Goal: Information Seeking & Learning: Learn about a topic

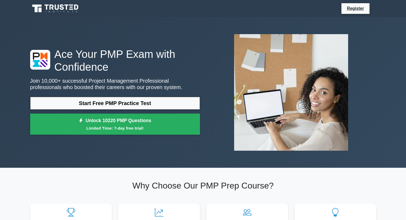
click at [152, 85] on p "Join 10,000+ successful Project Management Professional professionals who boost…" at bounding box center [115, 84] width 170 height 13
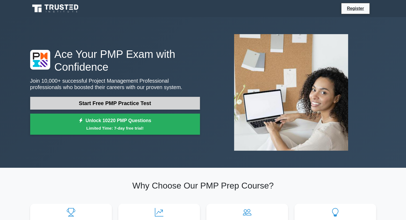
click at [141, 98] on link "Start Free PMP Practice Test" at bounding box center [115, 103] width 170 height 13
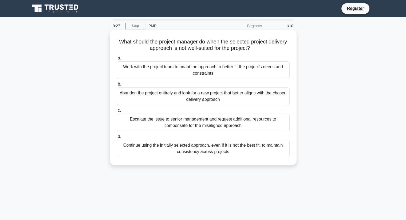
click at [202, 70] on div "Work with the project team to adapt the approach to better fit the project's ne…" at bounding box center [203, 70] width 173 height 18
click at [117, 60] on input "a. Work with the project team to adapt the approach to better fit the project's…" at bounding box center [117, 58] width 0 height 3
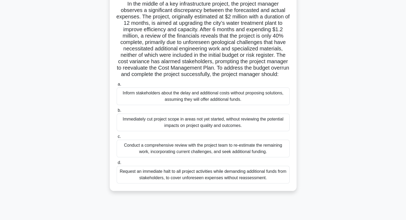
scroll to position [39, 0]
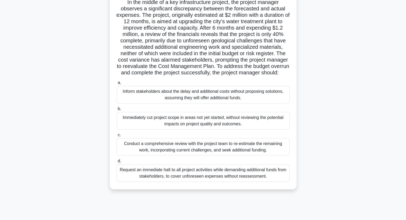
click at [227, 149] on div "Conduct a comprehensive review with the project team to re-estimate the remaini…" at bounding box center [203, 147] width 173 height 18
click at [117, 137] on input "c. Conduct a comprehensive review with the project team to re-estimate the rema…" at bounding box center [117, 134] width 0 height 3
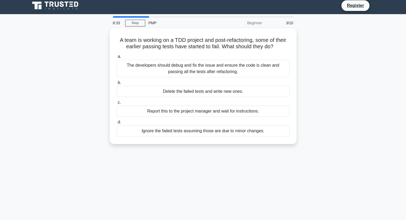
scroll to position [0, 0]
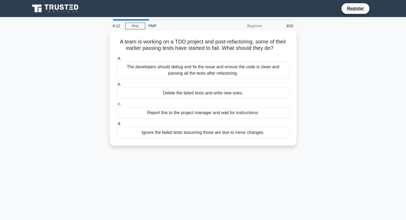
click at [234, 76] on div "The developers should debug and fix the issue and ensure the code is clean and …" at bounding box center [203, 70] width 173 height 18
click at [117, 60] on input "a. The developers should debug and fix the issue and ensure the code is clean a…" at bounding box center [117, 58] width 0 height 3
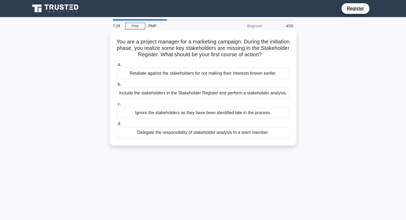
click at [212, 95] on div "Include the stakeholders in the Stakeholder Register and perform a stakeholder …" at bounding box center [203, 92] width 173 height 11
click at [117, 86] on input "b. Include the stakeholders in the Stakeholder Register and perform a stakehold…" at bounding box center [117, 84] width 0 height 3
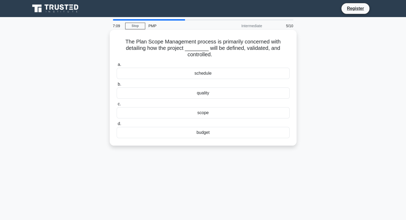
click at [207, 74] on div "schedule" at bounding box center [203, 73] width 173 height 11
click at [117, 66] on input "a. schedule" at bounding box center [117, 64] width 0 height 3
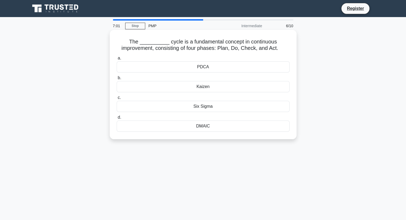
click at [206, 70] on div "PDCA" at bounding box center [203, 66] width 173 height 11
click at [117, 60] on input "a. PDCA" at bounding box center [117, 58] width 0 height 3
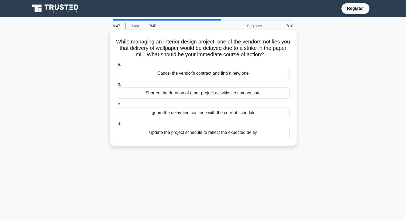
click at [183, 135] on div "Update the project schedule to reflect the expected delay" at bounding box center [203, 132] width 173 height 11
click at [117, 126] on input "d. Update the project schedule to reflect the expected delay" at bounding box center [117, 123] width 0 height 3
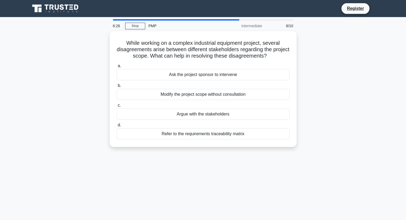
click at [183, 135] on div "Refer to the requirements traceability matrix" at bounding box center [203, 133] width 173 height 11
click at [117, 127] on input "d. Refer to the requirements traceability matrix" at bounding box center [117, 124] width 0 height 3
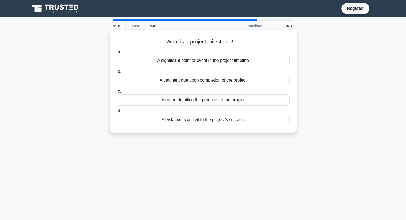
click at [212, 62] on div "A significant point or event in the project timeline" at bounding box center [203, 60] width 173 height 11
click at [117, 54] on input "a. A significant point or event in the project timeline" at bounding box center [117, 51] width 0 height 3
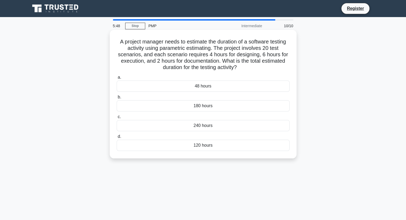
click at [204, 126] on div "240 hours" at bounding box center [203, 125] width 173 height 11
click at [117, 119] on input "c. 240 hours" at bounding box center [117, 116] width 0 height 3
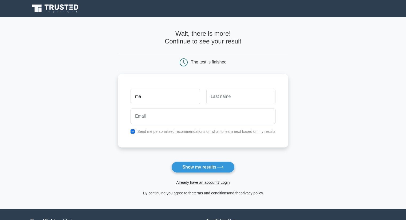
type input "m"
type input "MAHARAJAN"
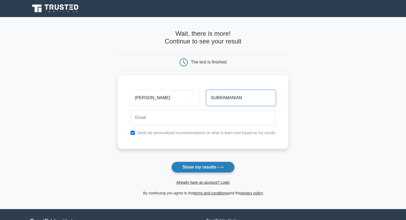
type input "SUBRAMANIAN"
click at [197, 166] on button "Show my results" at bounding box center [202, 167] width 63 height 11
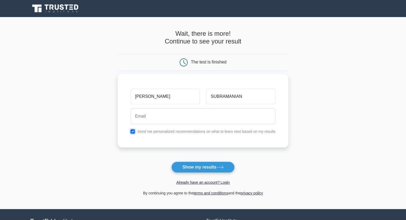
click at [133, 131] on input "checkbox" at bounding box center [132, 131] width 4 height 4
checkbox input "true"
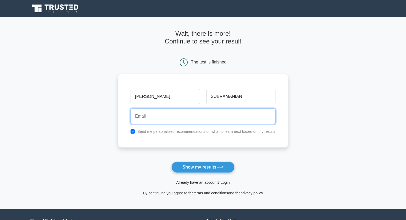
click at [143, 114] on input "email" at bounding box center [202, 116] width 145 height 15
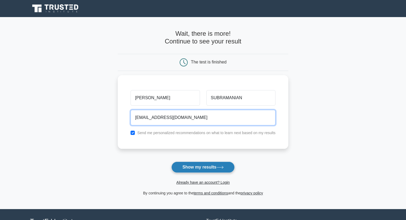
type input "therajeshmaharajan@gmail.com"
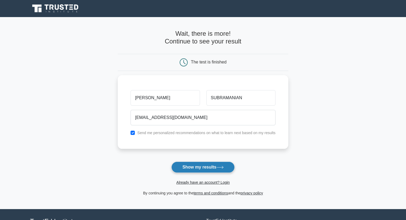
click at [186, 171] on button "Show my results" at bounding box center [202, 167] width 63 height 11
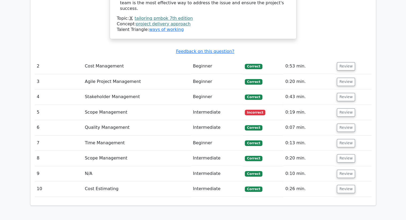
scroll to position [737, 0]
click at [245, 105] on td "Incorrect" at bounding box center [262, 112] width 41 height 15
click at [348, 108] on button "Review" at bounding box center [346, 112] width 18 height 8
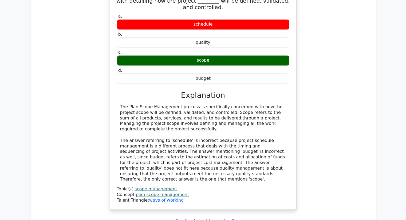
scroll to position [890, 0]
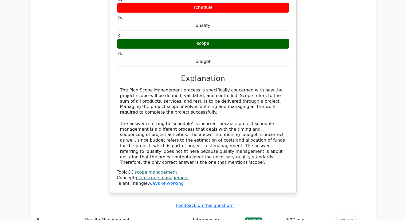
click at [188, 92] on div "The Plan Scope Management process is specifically concerned with how the projec…" at bounding box center [203, 126] width 166 height 78
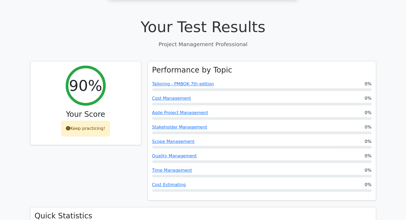
scroll to position [180, 0]
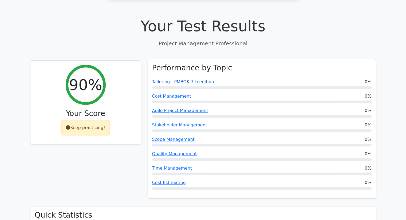
click at [182, 79] on link "Tailoring - PMBOK 7th edition" at bounding box center [183, 81] width 62 height 5
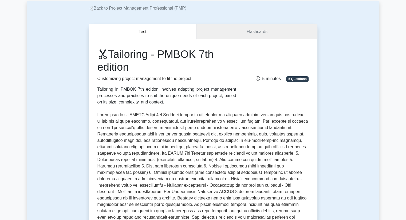
scroll to position [27, 0]
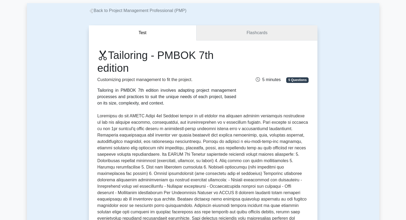
click at [235, 32] on link "Flashcards" at bounding box center [256, 32] width 121 height 15
